Goal: Task Accomplishment & Management: Use online tool/utility

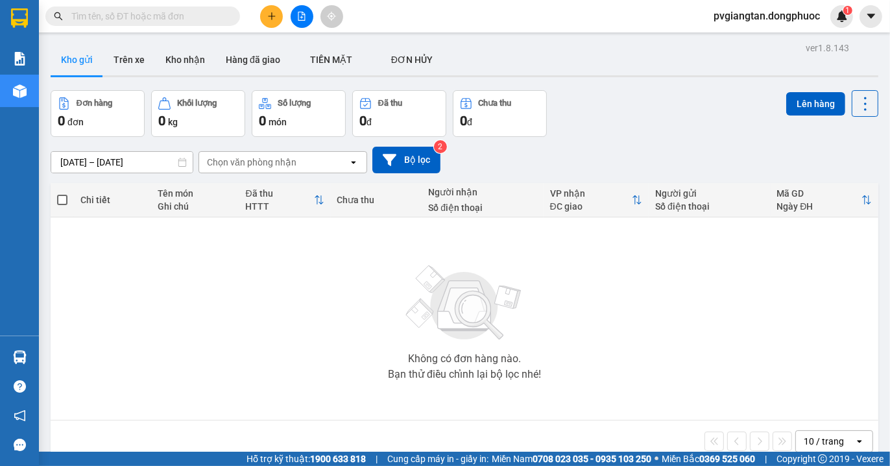
click at [263, 17] on button at bounding box center [271, 16] width 23 height 23
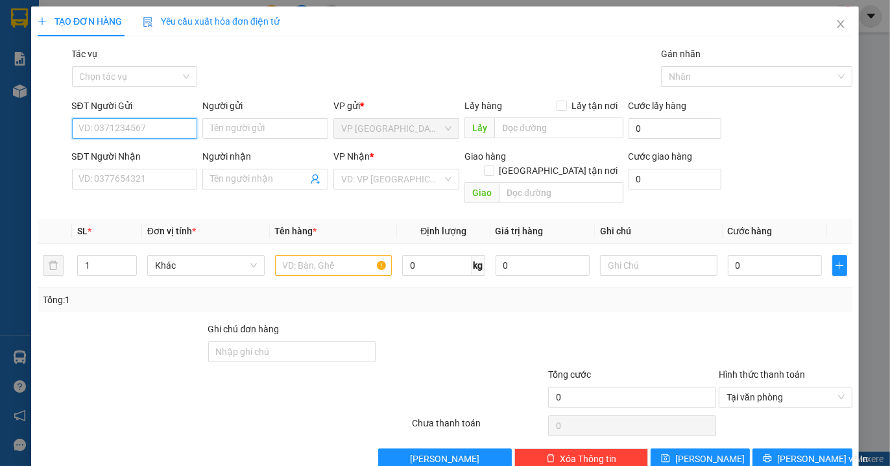
click at [114, 133] on input "SĐT Người Gửi" at bounding box center [135, 128] width 126 height 21
type input "0909565429"
click at [86, 147] on div "0909565429 - việt" at bounding box center [133, 154] width 108 height 14
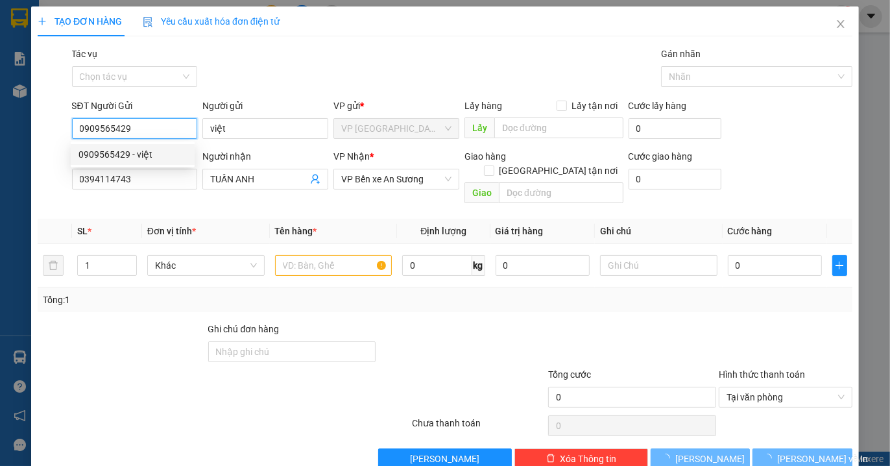
type input "việt"
type input "0394114743"
type input "TUẤN ANH"
type input "20.000"
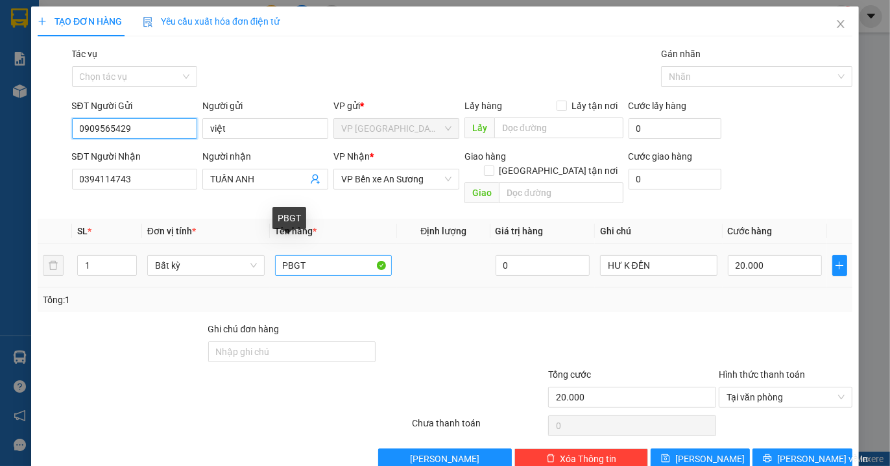
type input "0909565429"
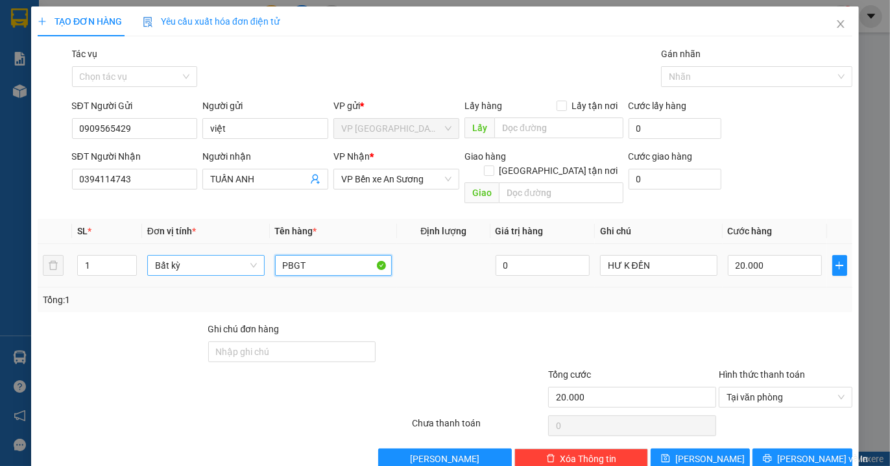
drag, startPoint x: 315, startPoint y: 253, endPoint x: 243, endPoint y: 261, distance: 72.4
click at [243, 261] on tr "1 Bất kỳ PBGT 0 HƯ K ĐỀN 20.000" at bounding box center [445, 265] width 815 height 43
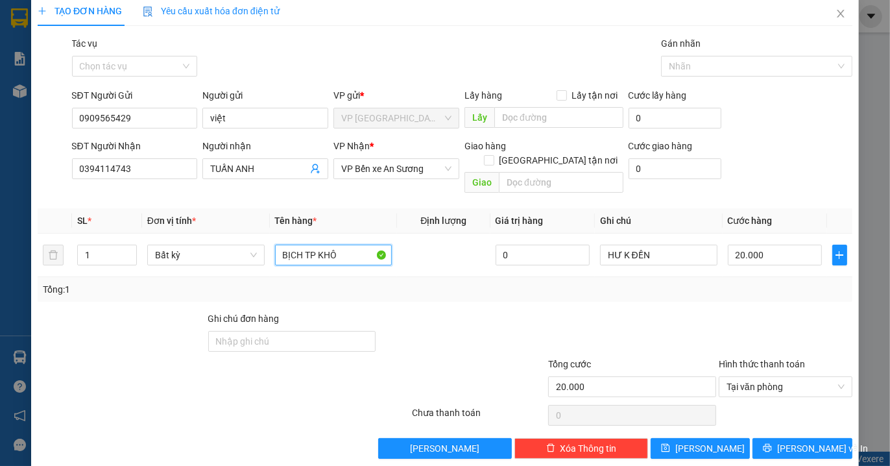
scroll to position [14, 0]
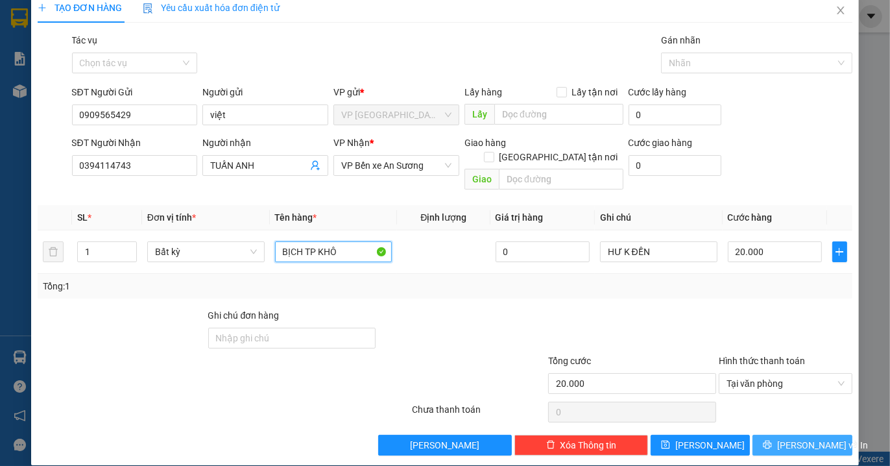
type input "BỊCH TP KHÔ"
click at [796, 438] on span "Lưu và In" at bounding box center [822, 445] width 91 height 14
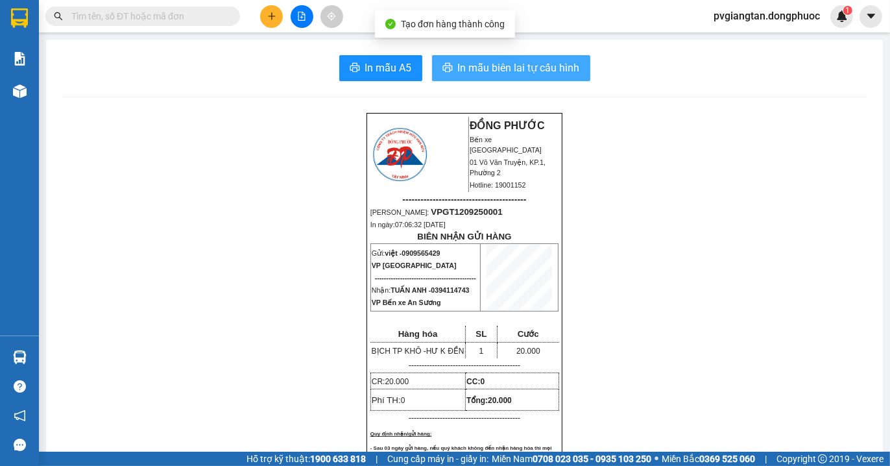
click at [483, 66] on span "In mẫu biên lai tự cấu hình" at bounding box center [519, 68] width 122 height 16
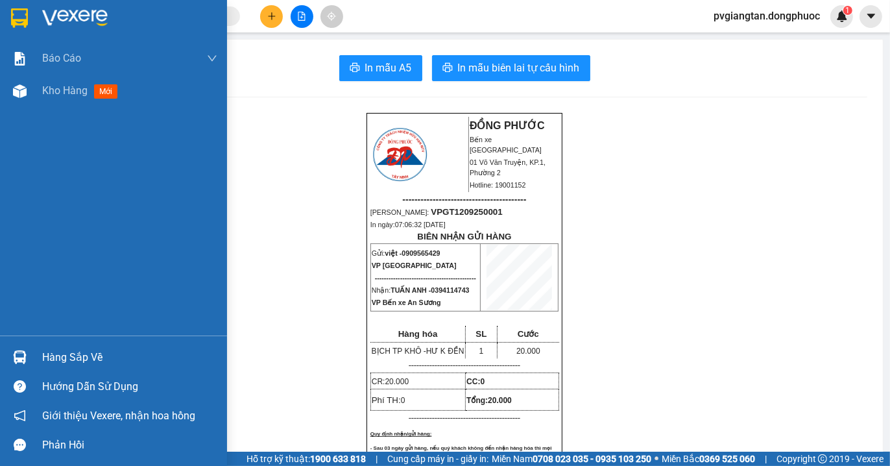
drag, startPoint x: 39, startPoint y: 91, endPoint x: 574, endPoint y: 32, distance: 537.9
click at [40, 95] on div "Kho hàng mới" at bounding box center [113, 91] width 227 height 32
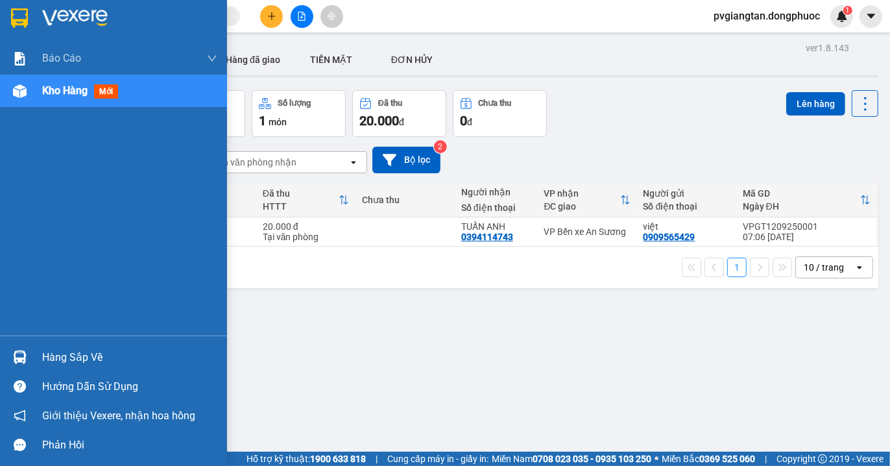
click at [53, 357] on div "Hàng sắp về" at bounding box center [129, 357] width 175 height 19
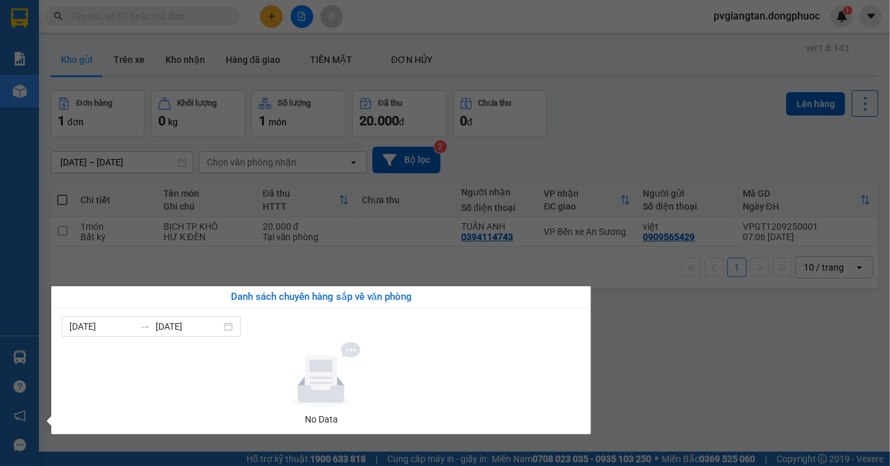
click at [770, 383] on section "Kết quả tìm kiếm ( 0 ) Bộ lọc No Data pvgiangtan.dongphuoc 1 Báo cáo Mẫu 1: Báo…" at bounding box center [445, 233] width 890 height 466
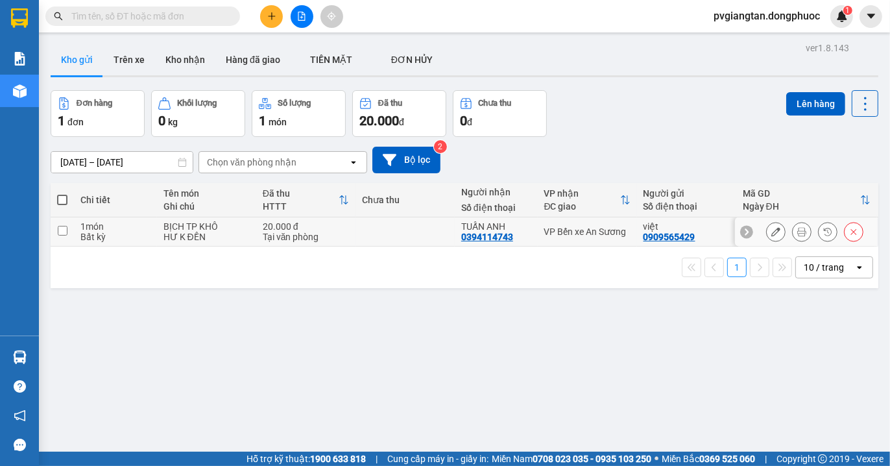
click at [58, 226] on input "checkbox" at bounding box center [63, 231] width 10 height 10
checkbox input "true"
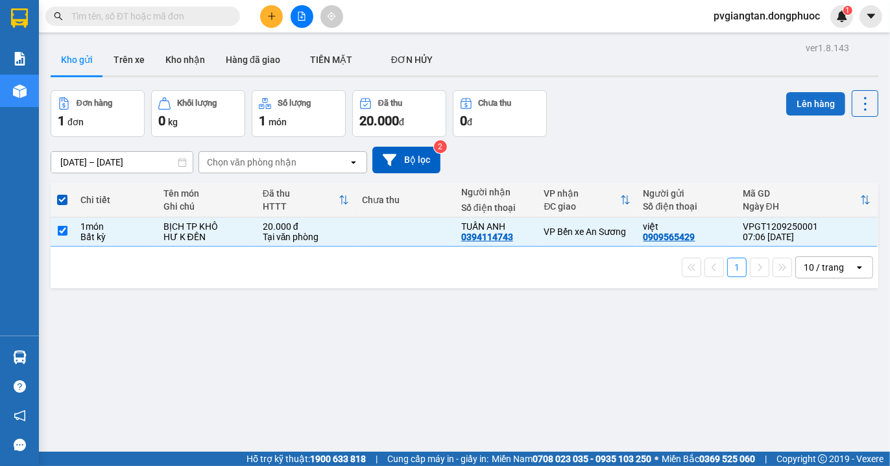
click at [810, 103] on button "Lên hàng" at bounding box center [815, 103] width 59 height 23
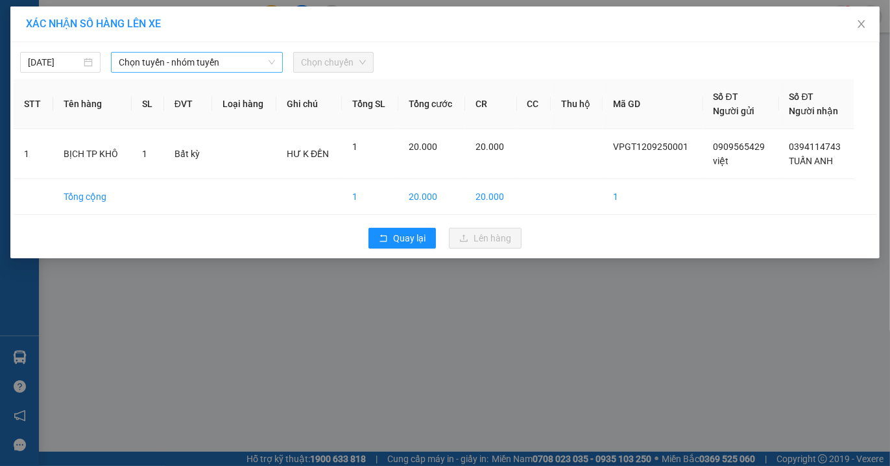
click at [219, 64] on span "Chọn tuyến - nhóm tuyến" at bounding box center [197, 62] width 156 height 19
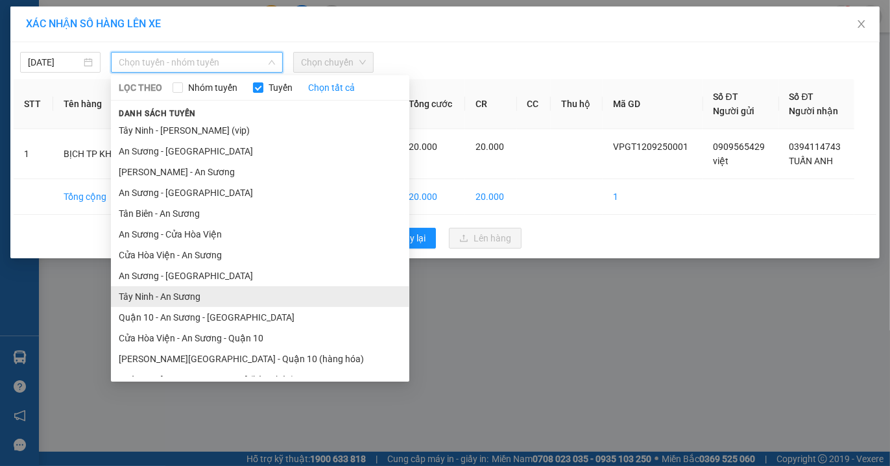
click at [173, 300] on li "Tây Ninh - An Sương" at bounding box center [260, 296] width 298 height 21
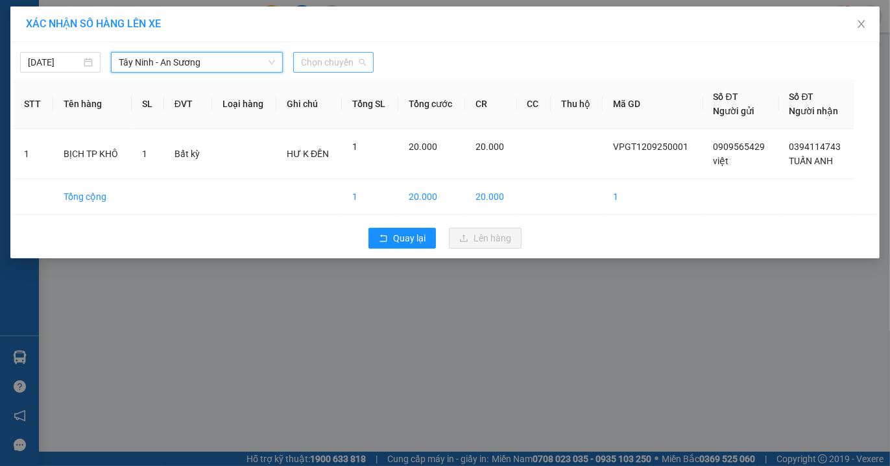
click at [350, 67] on span "Chọn chuyến" at bounding box center [333, 62] width 65 height 19
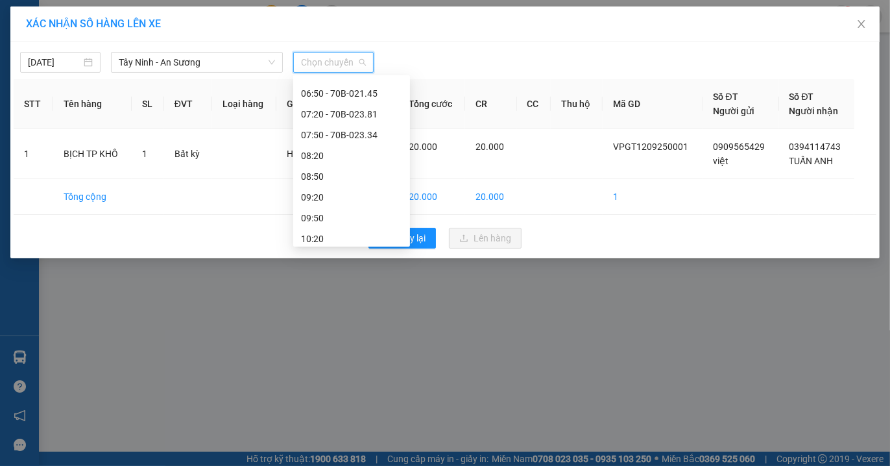
scroll to position [144, 0]
click at [350, 110] on div "06:50 - 70B-021.45" at bounding box center [351, 110] width 101 height 14
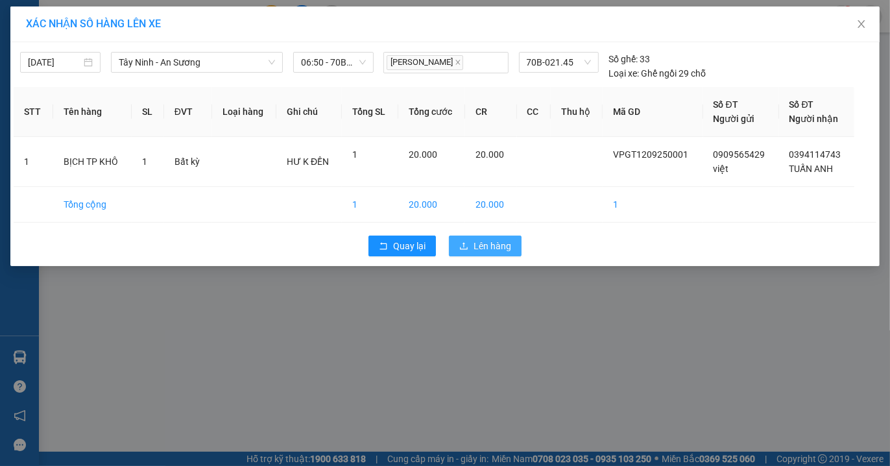
click at [469, 247] on button "Lên hàng" at bounding box center [485, 246] width 73 height 21
